Goal: Obtain resource: Download file/media

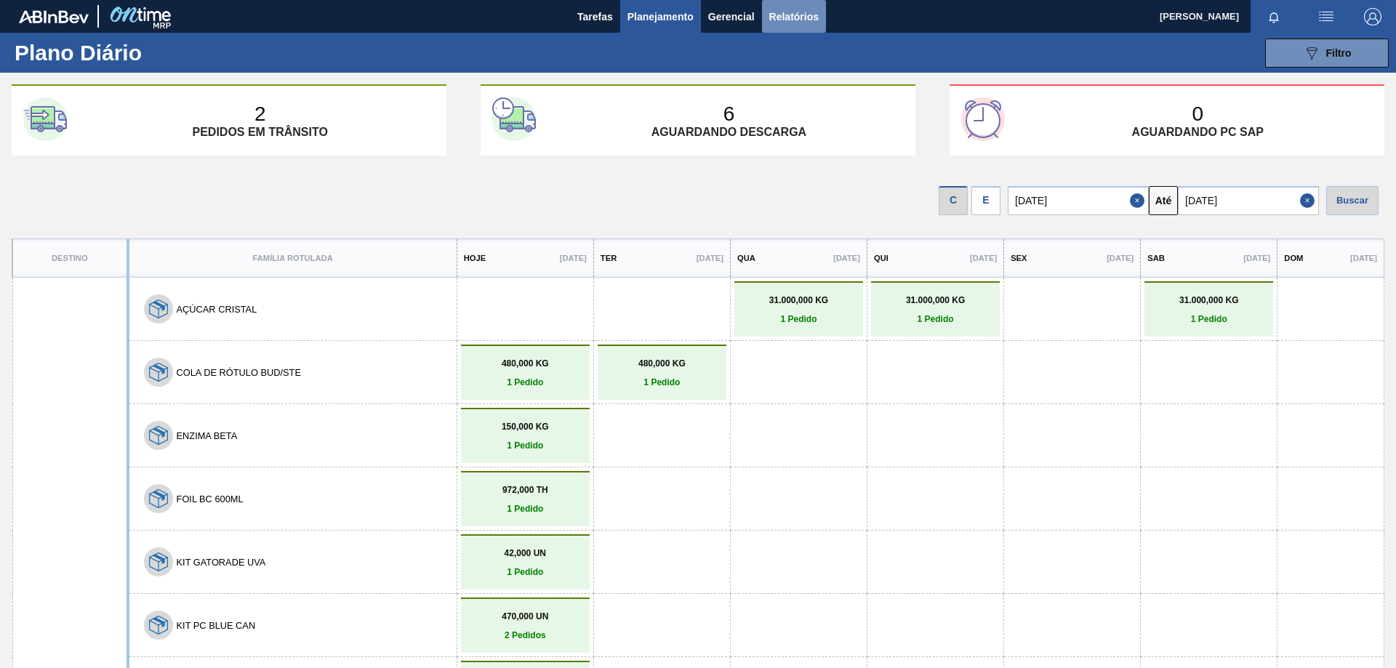
click at [772, 24] on span "Relatórios" at bounding box center [793, 16] width 49 height 17
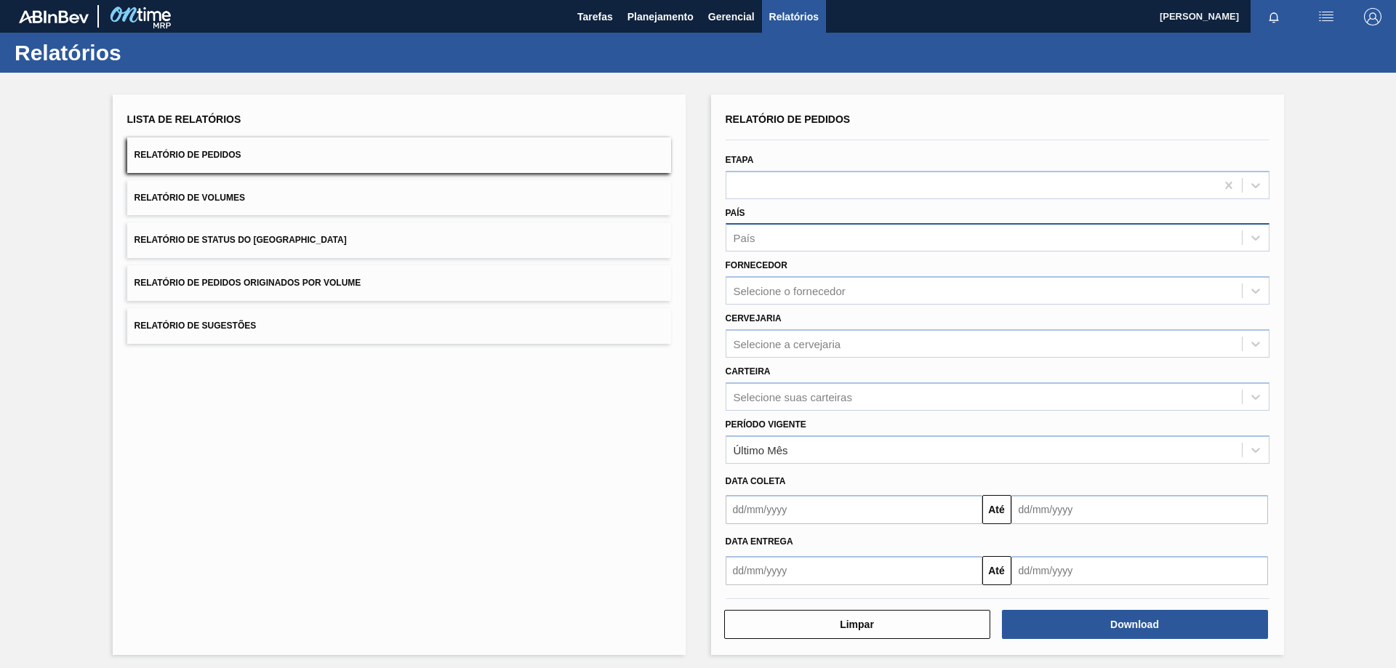
click at [775, 240] on div "País" at bounding box center [985, 238] width 516 height 21
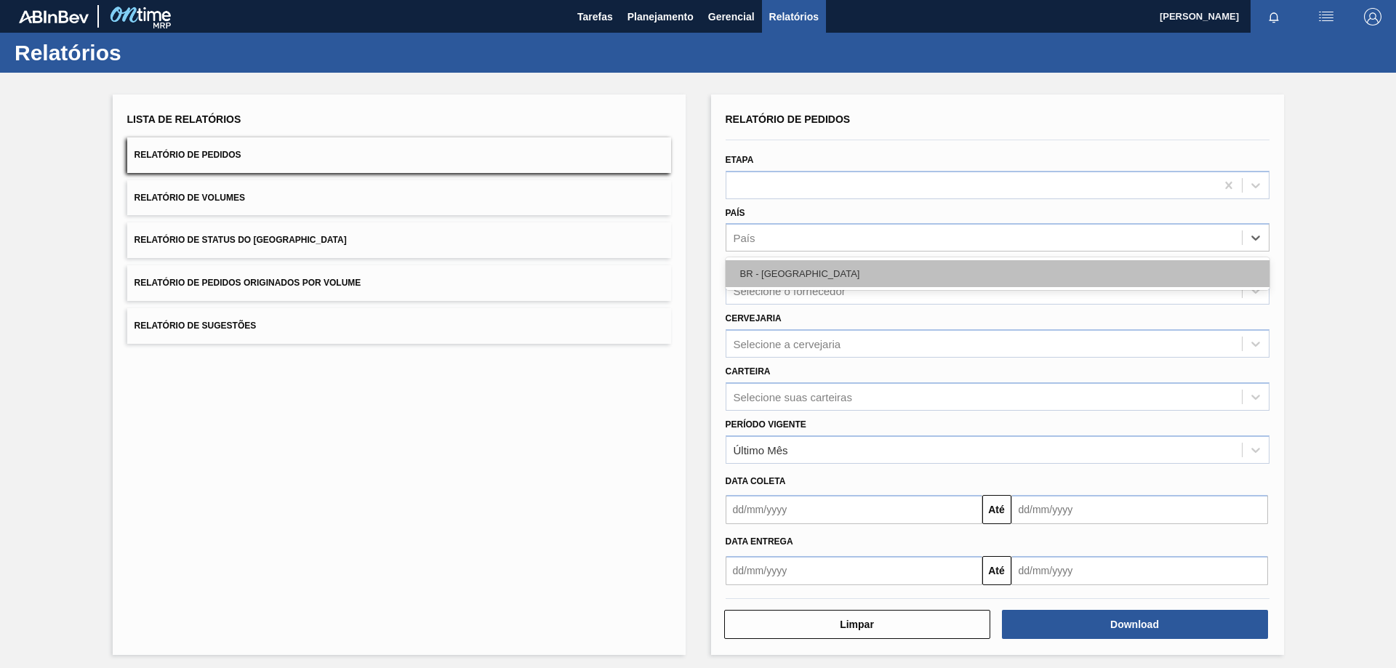
click at [781, 275] on div "BR - [GEOGRAPHIC_DATA]" at bounding box center [998, 273] width 544 height 27
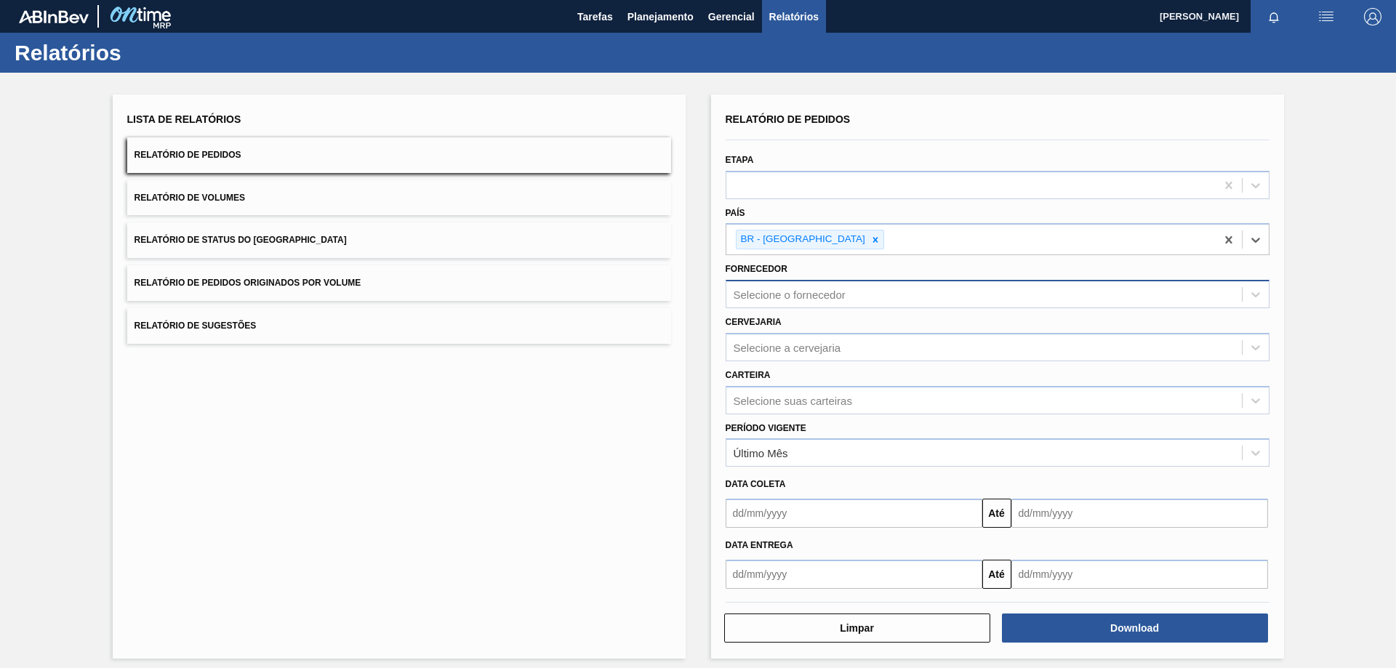
click at [797, 291] on div "Selecione o fornecedor" at bounding box center [790, 295] width 112 height 12
click at [695, 285] on div "Lista de Relatórios Relatório de Pedidos Relatório de Volumes Relatório de Stat…" at bounding box center [698, 375] width 1396 height 604
click at [757, 345] on div "Selecione a cervejaria" at bounding box center [788, 347] width 108 height 12
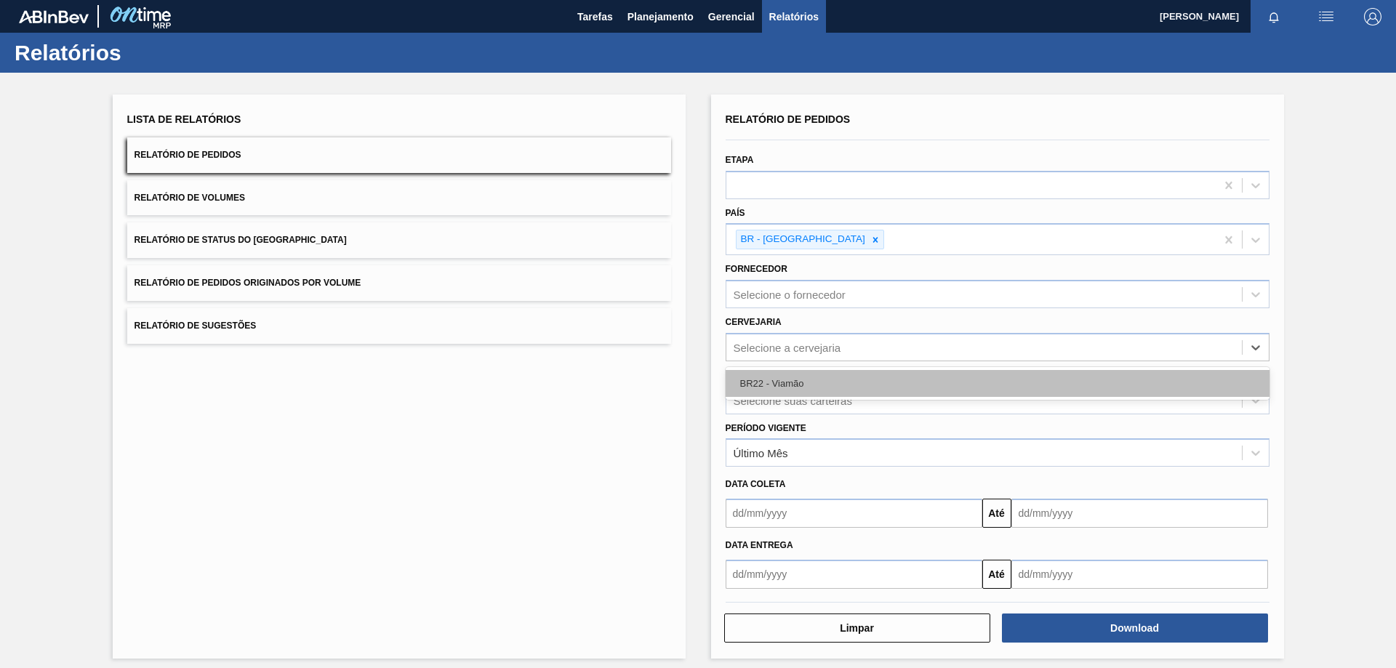
click at [777, 381] on div "BR22 - Viamão" at bounding box center [998, 383] width 544 height 27
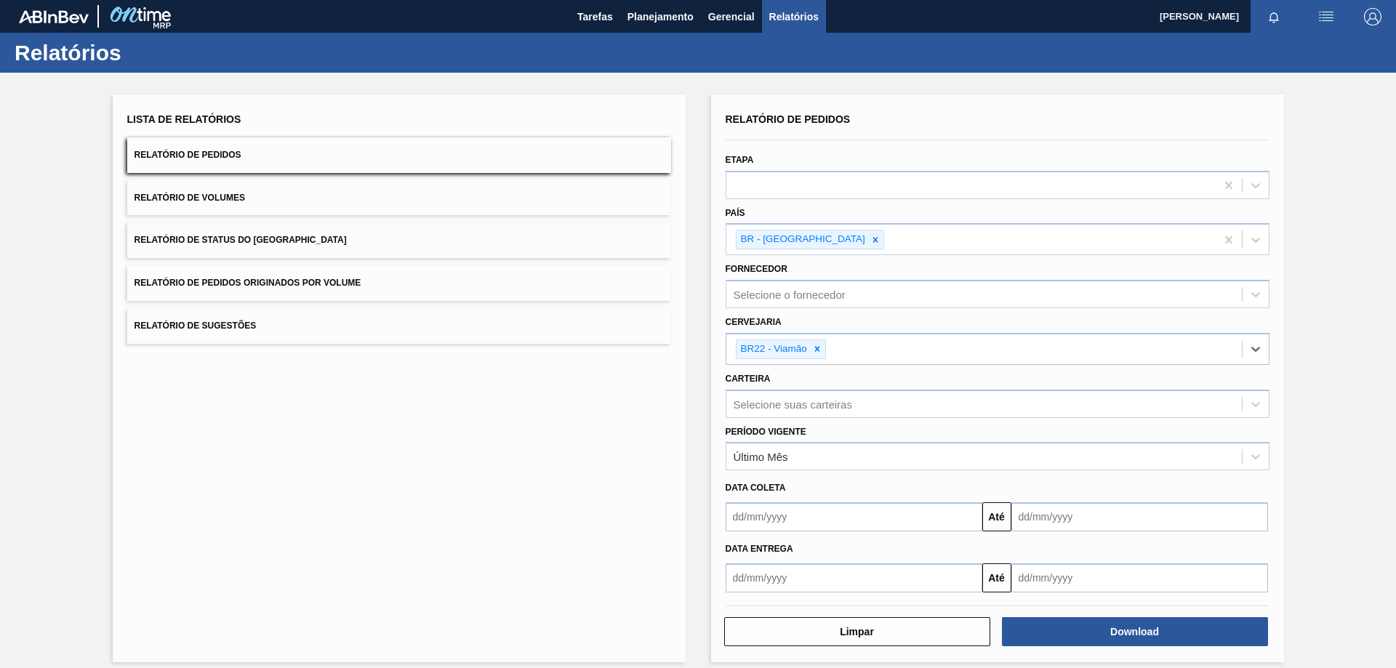
click at [750, 578] on input "text" at bounding box center [854, 578] width 257 height 29
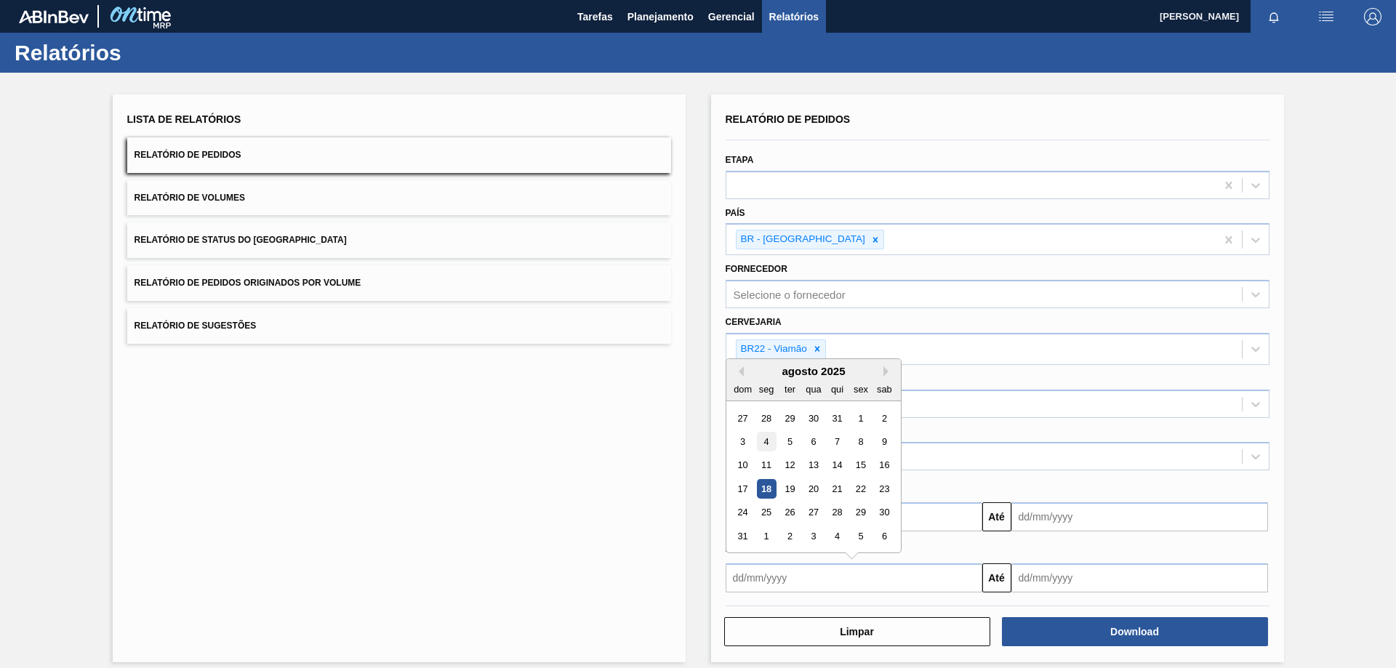
click at [769, 441] on div "4" at bounding box center [766, 442] width 20 height 20
type input "[DATE]"
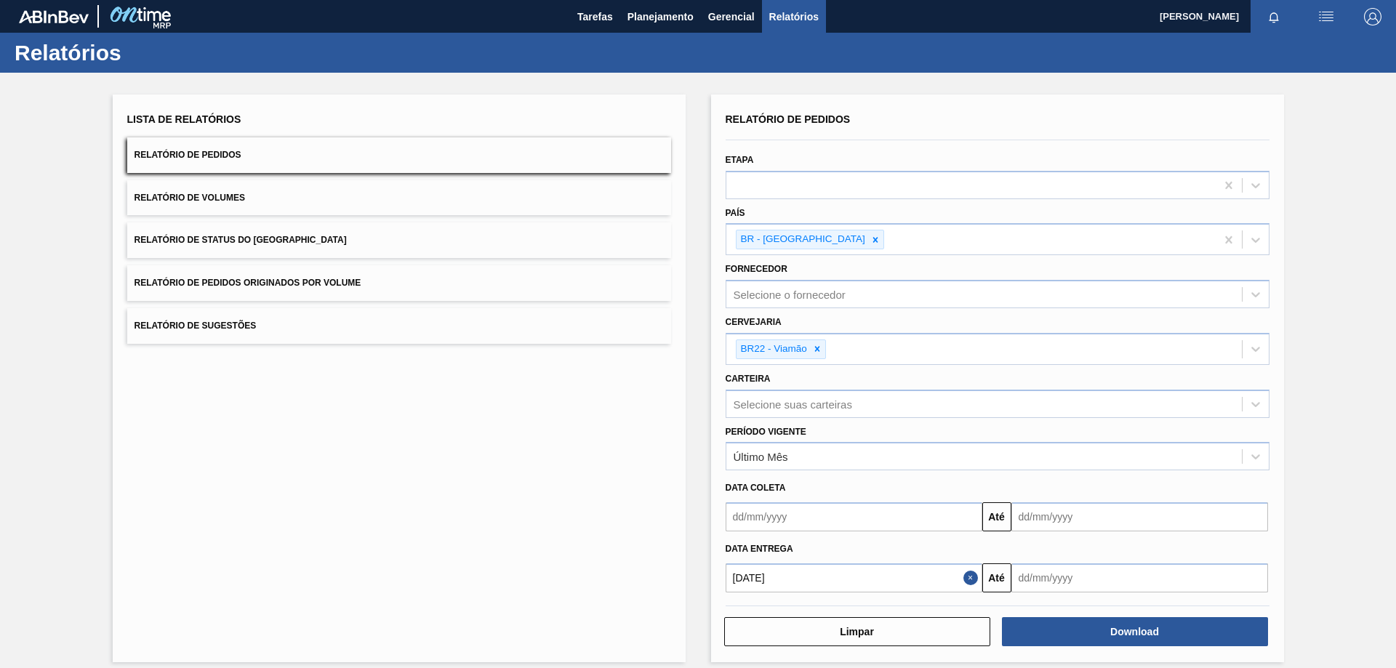
click at [1045, 576] on input "text" at bounding box center [1140, 578] width 257 height 29
click at [1172, 371] on button "Next Month" at bounding box center [1174, 372] width 10 height 10
click at [1078, 513] on div "30" at bounding box center [1075, 513] width 20 height 20
type input "[DATE]"
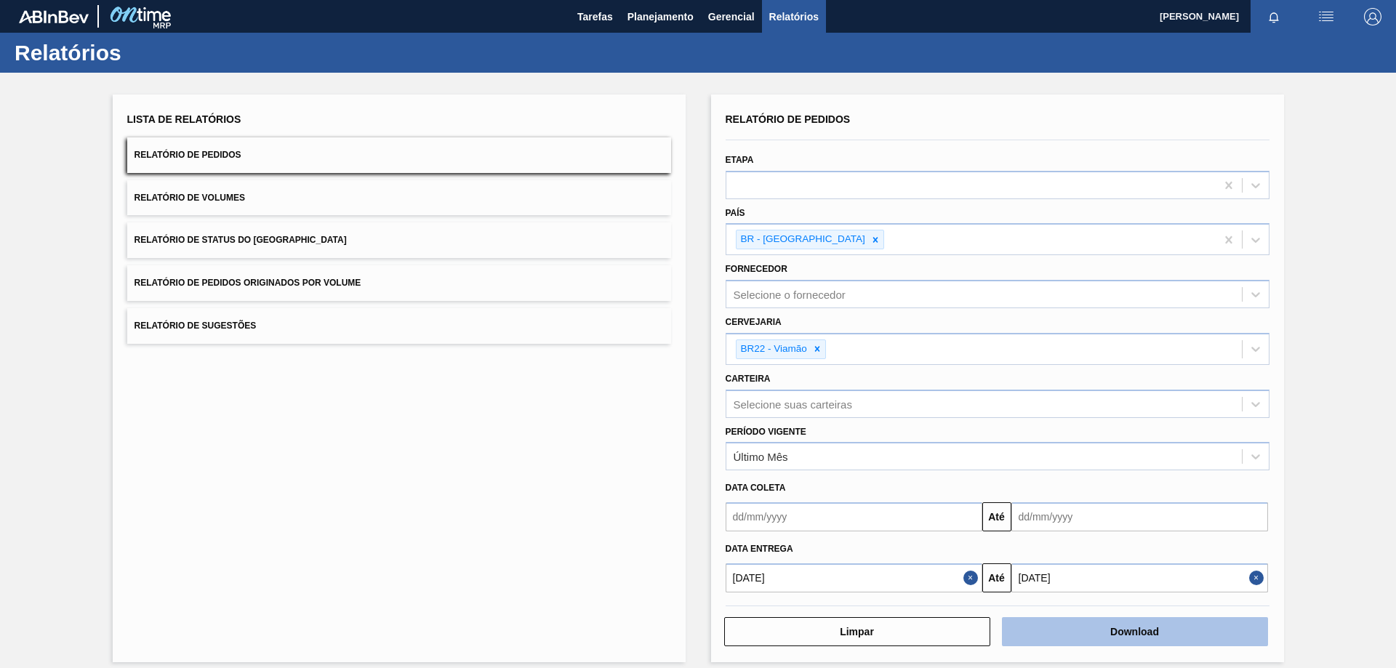
click at [1115, 628] on button "Download" at bounding box center [1135, 631] width 266 height 29
